Goal: Task Accomplishment & Management: Manage account settings

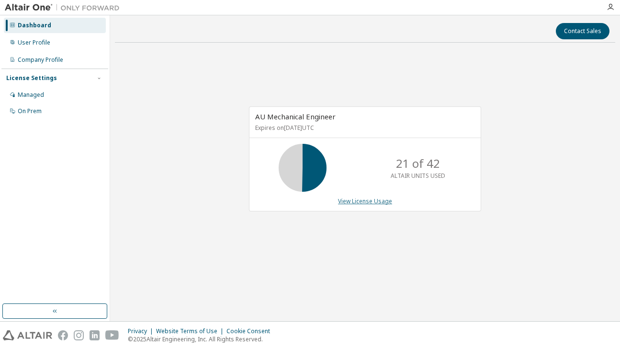
click at [381, 198] on link "View License Usage" at bounding box center [365, 201] width 54 height 8
